Goal: Information Seeking & Learning: Learn about a topic

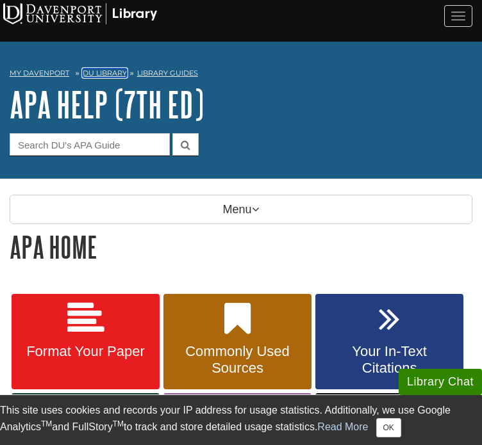
click at [105, 69] on link "DU Library" at bounding box center [105, 73] width 44 height 9
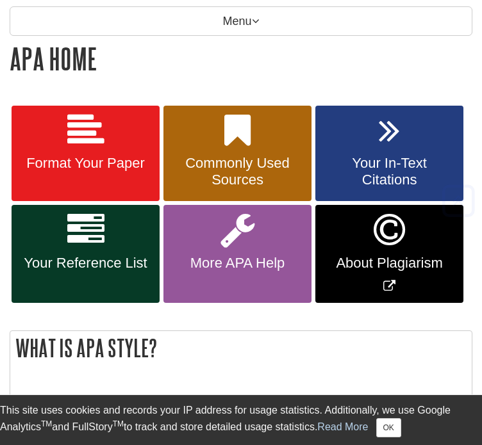
scroll to position [196, 0]
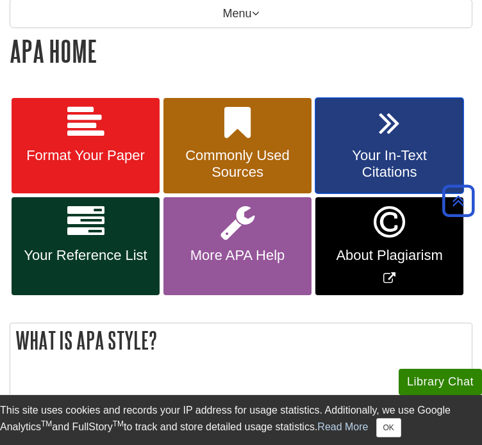
click at [411, 147] on span "Your In-Text Citations" at bounding box center [389, 163] width 129 height 33
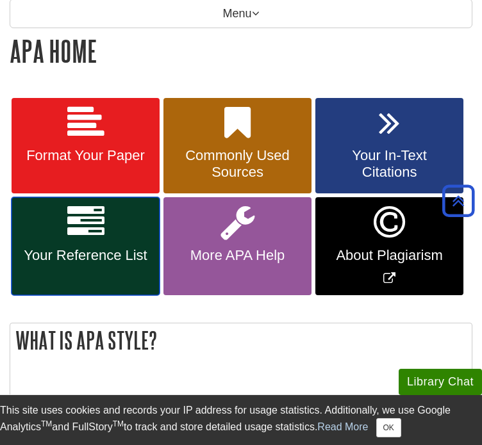
click at [104, 276] on link "Your Reference List" at bounding box center [86, 246] width 148 height 98
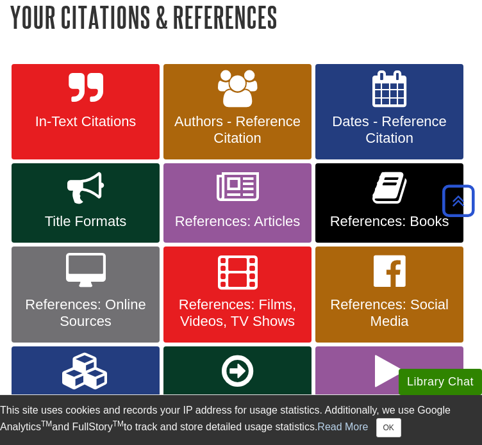
scroll to position [231, 0]
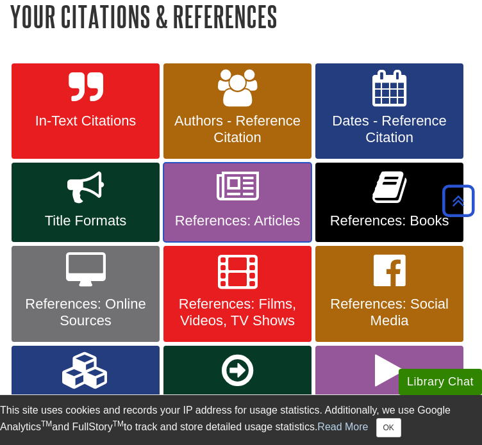
click at [219, 213] on span "References: Articles" at bounding box center [237, 221] width 129 height 17
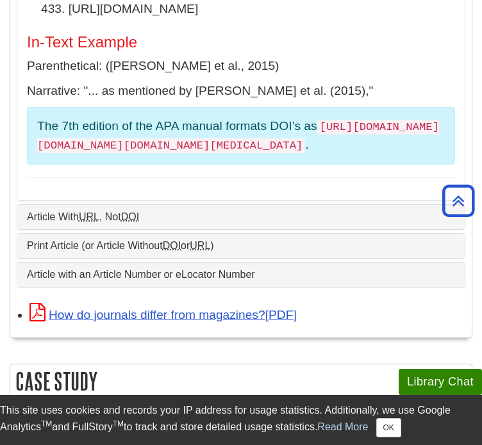
scroll to position [759, 0]
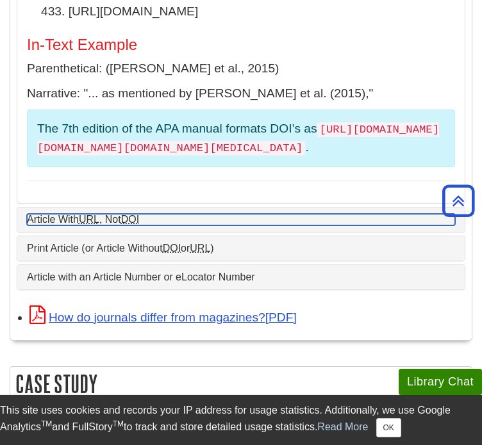
click at [161, 214] on link "Article With URL , Not DOI" at bounding box center [241, 220] width 428 height 12
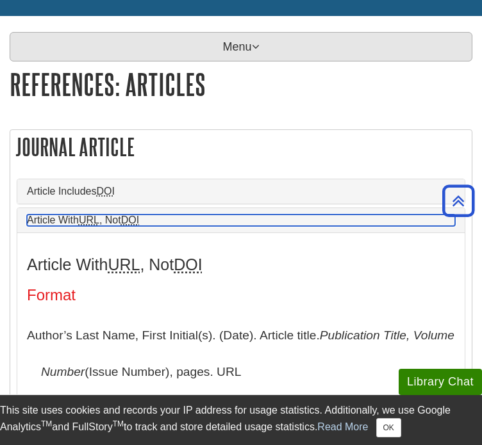
scroll to position [156, 0]
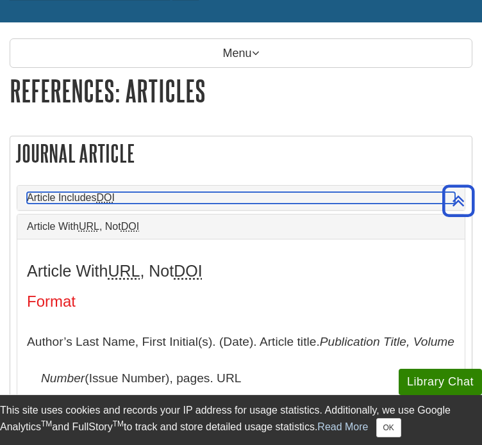
click at [222, 192] on link "Article Includes DOI" at bounding box center [241, 198] width 428 height 12
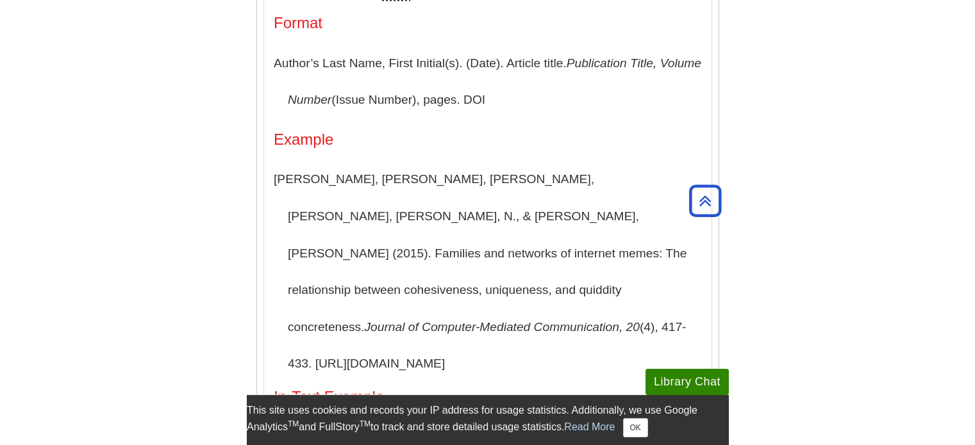
scroll to position [417, 0]
